Goal: Navigation & Orientation: Find specific page/section

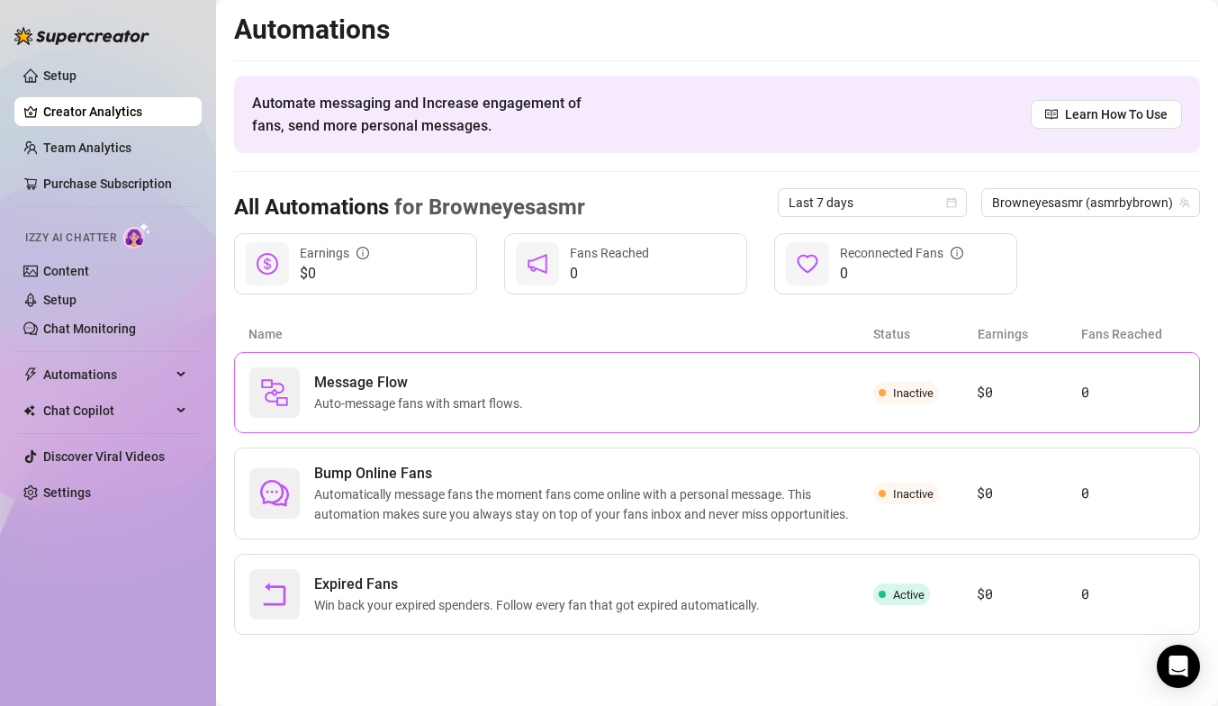
drag, startPoint x: 501, startPoint y: 416, endPoint x: 909, endPoint y: 368, distance: 410.4
click at [909, 368] on div "Message Flow Auto-message fans with smart flows. Inactive $0 0" at bounding box center [717, 392] width 966 height 81
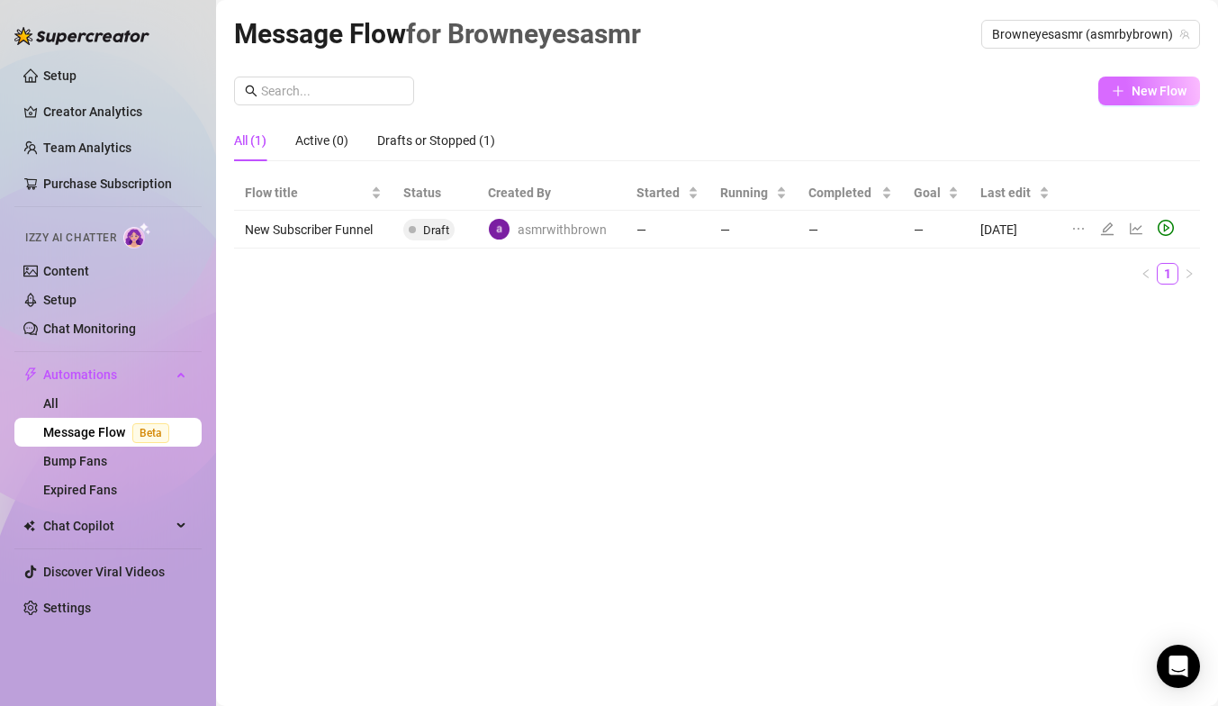
click at [1114, 85] on icon "plus" at bounding box center [1117, 91] width 13 height 13
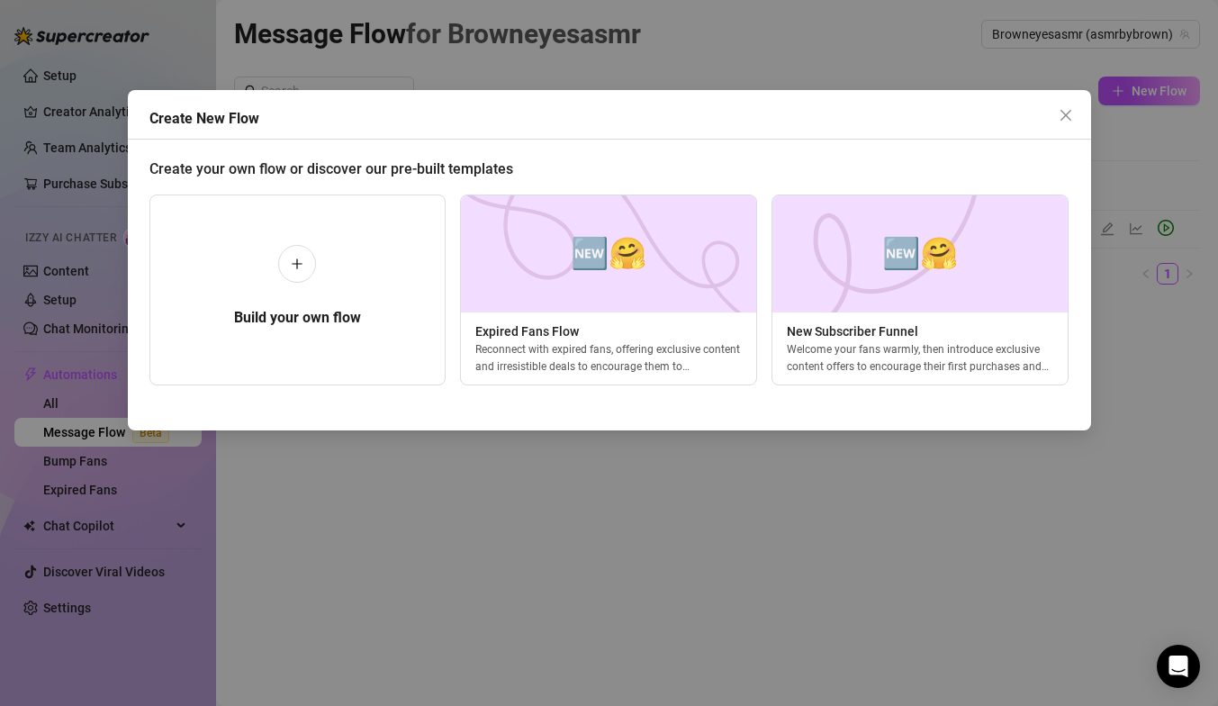
click at [1066, 130] on div "Create New Flow" at bounding box center [609, 123] width 963 height 31
click at [1066, 121] on icon "close" at bounding box center [1065, 115] width 14 height 14
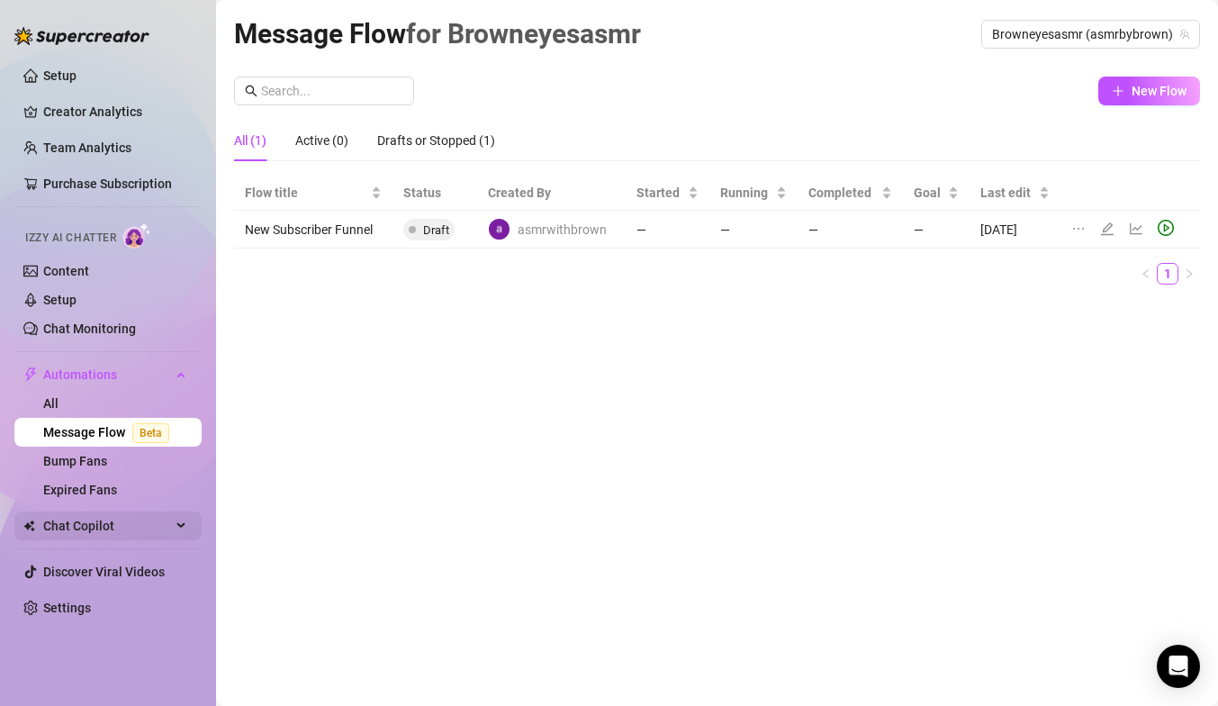
click at [122, 521] on span "Chat Copilot" at bounding box center [107, 525] width 128 height 29
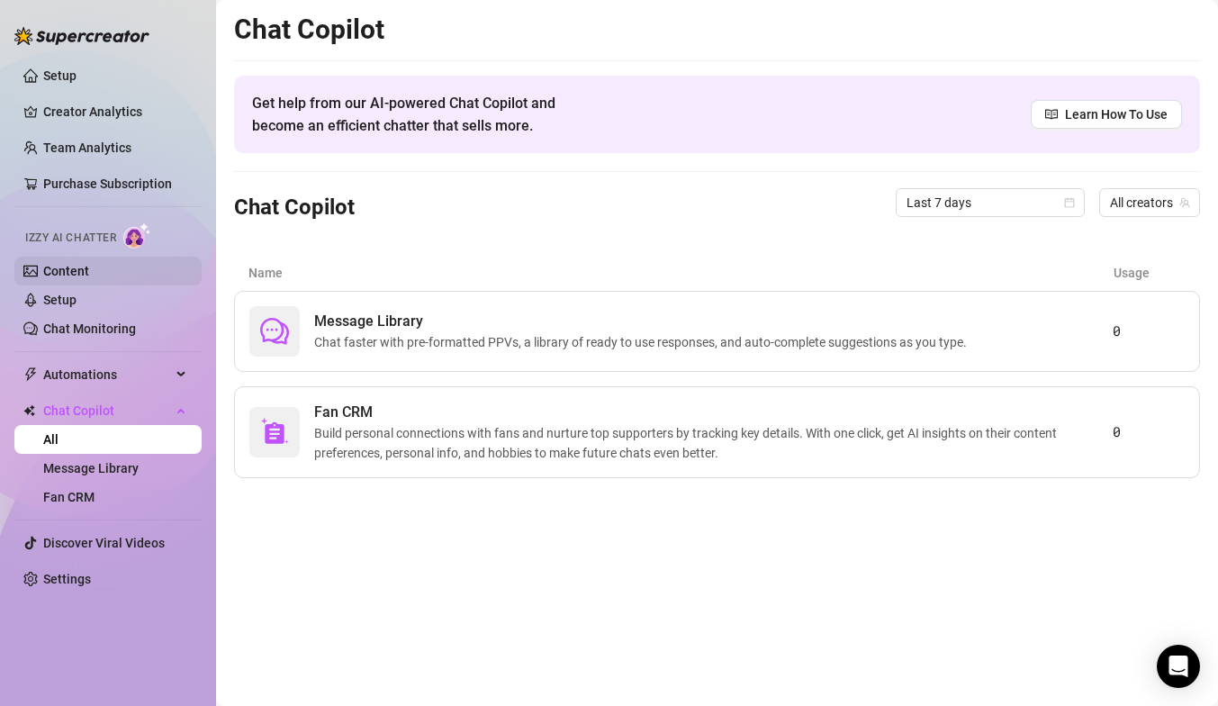
click at [75, 273] on link "Content" at bounding box center [66, 271] width 46 height 14
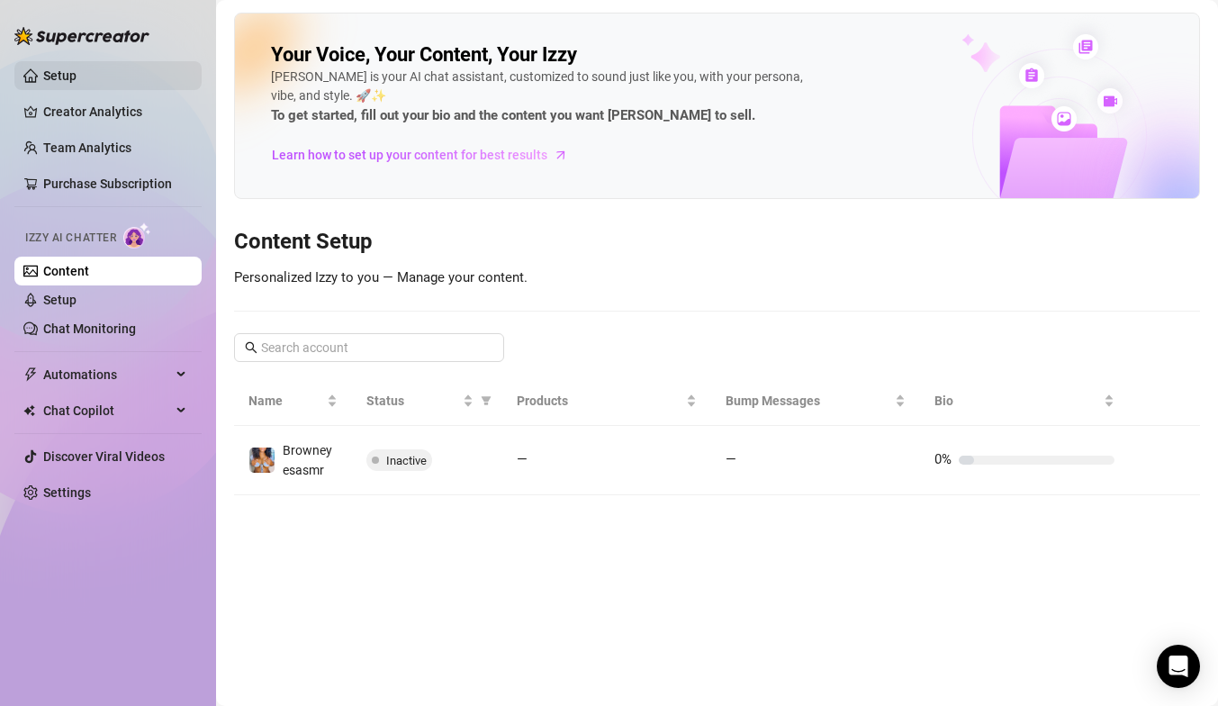
click at [74, 77] on link "Setup" at bounding box center [59, 75] width 33 height 14
